Goal: Transaction & Acquisition: Book appointment/travel/reservation

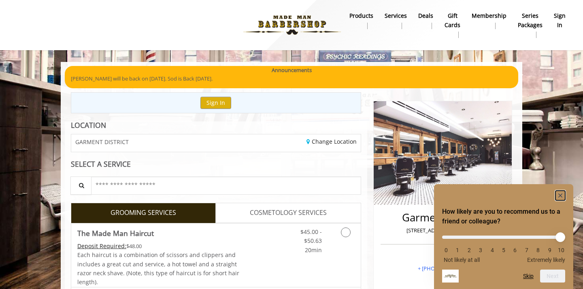
click at [563, 195] on rect "Hide survey" at bounding box center [560, 196] width 10 height 10
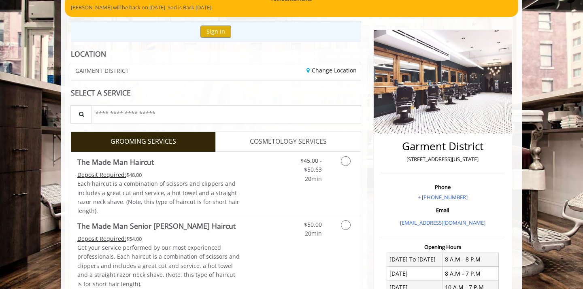
scroll to position [72, 0]
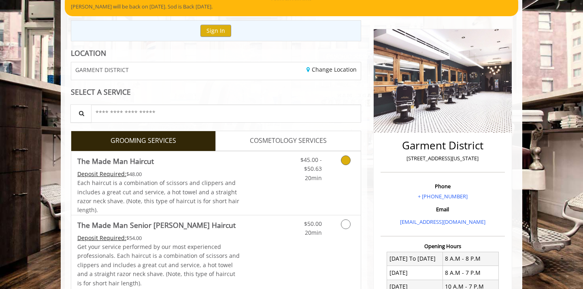
click at [297, 192] on div "$45.00 - $50.63 20min" at bounding box center [324, 183] width 72 height 64
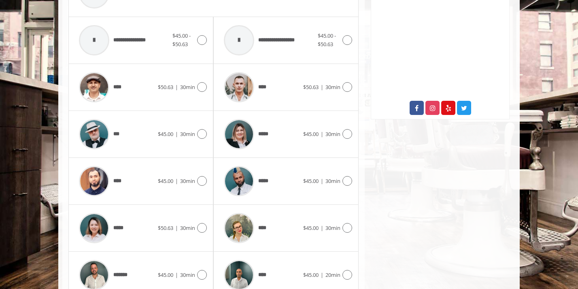
scroll to position [421, 0]
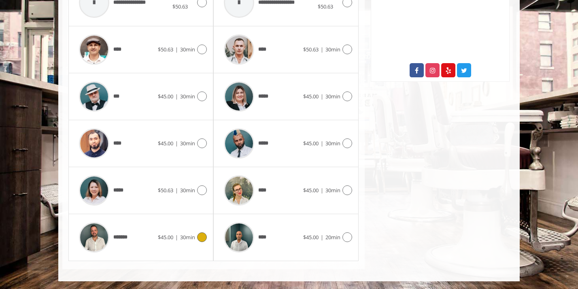
click at [192, 245] on div "******* $45.00 | 30min" at bounding box center [141, 237] width 132 height 38
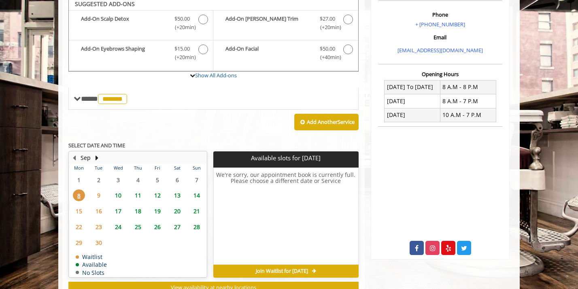
scroll to position [240, 0]
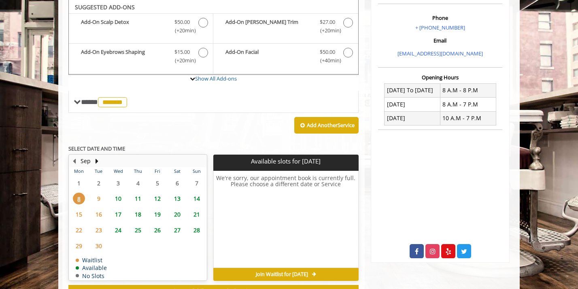
click at [137, 197] on span "11" at bounding box center [138, 199] width 12 height 12
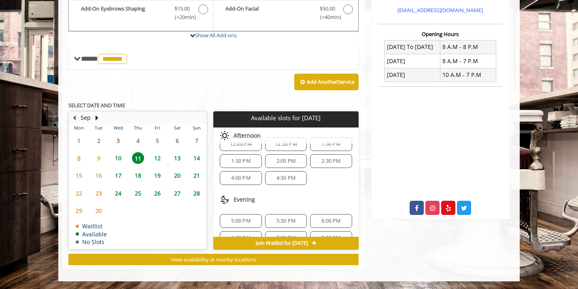
scroll to position [70, 0]
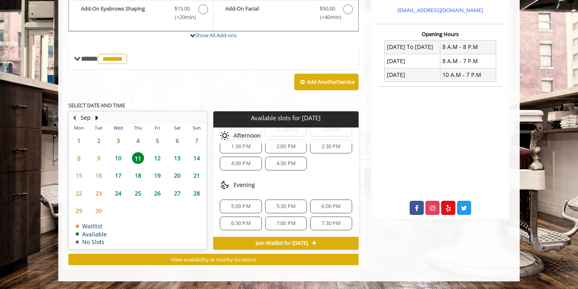
click at [119, 159] on span "10" at bounding box center [118, 158] width 12 height 12
click at [328, 204] on span "6:00 PM" at bounding box center [330, 206] width 19 height 6
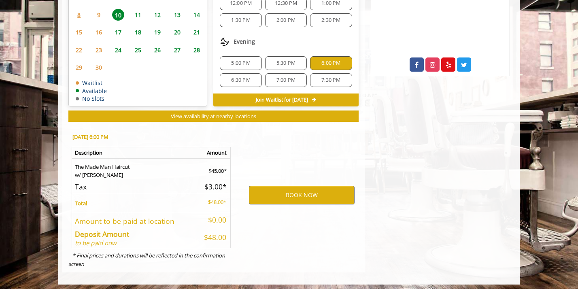
scroll to position [430, 0]
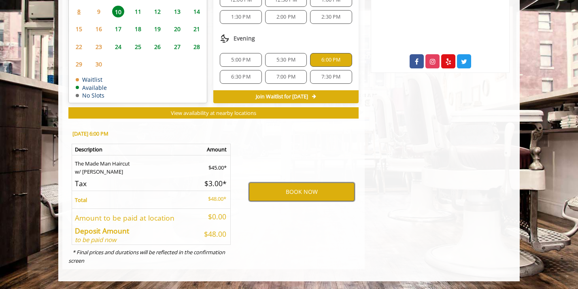
click at [308, 187] on button "BOOK NOW" at bounding box center [302, 192] width 106 height 19
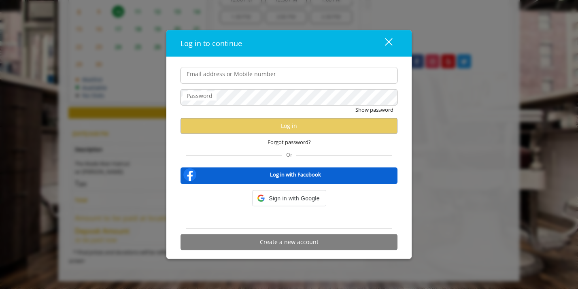
type input "**********"
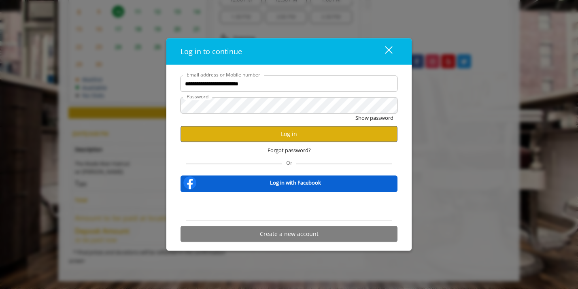
scroll to position [0, 0]
click at [296, 136] on button "Log in" at bounding box center [289, 134] width 217 height 16
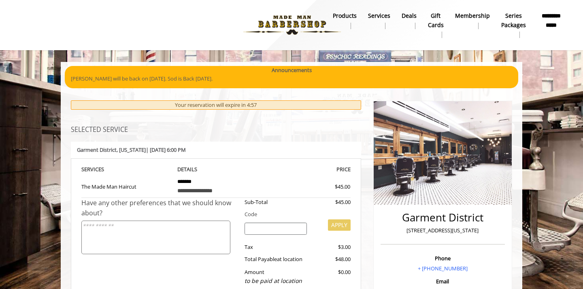
click at [204, 225] on textarea at bounding box center [155, 238] width 149 height 34
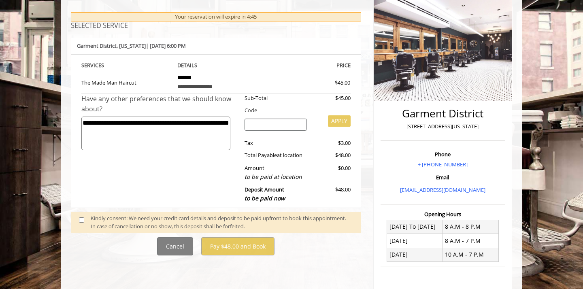
scroll to position [114, 0]
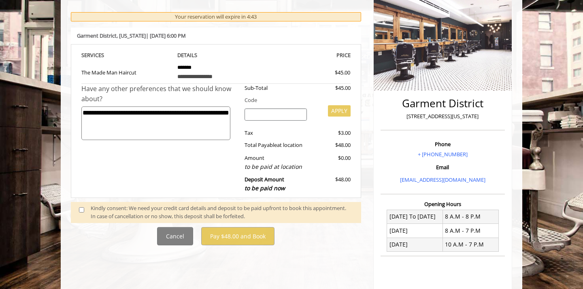
type textarea "**********"
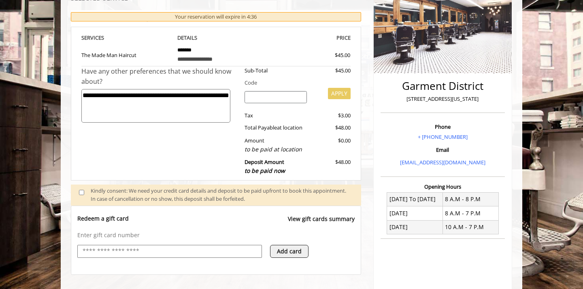
scroll to position [259, 0]
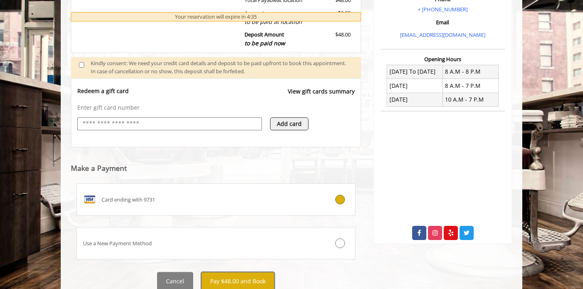
click at [243, 282] on button "Pay $48.00 and Book" at bounding box center [237, 281] width 73 height 18
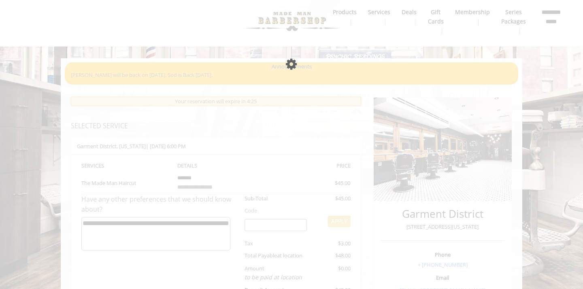
scroll to position [9, 0]
